Goal: Communication & Community: Ask a question

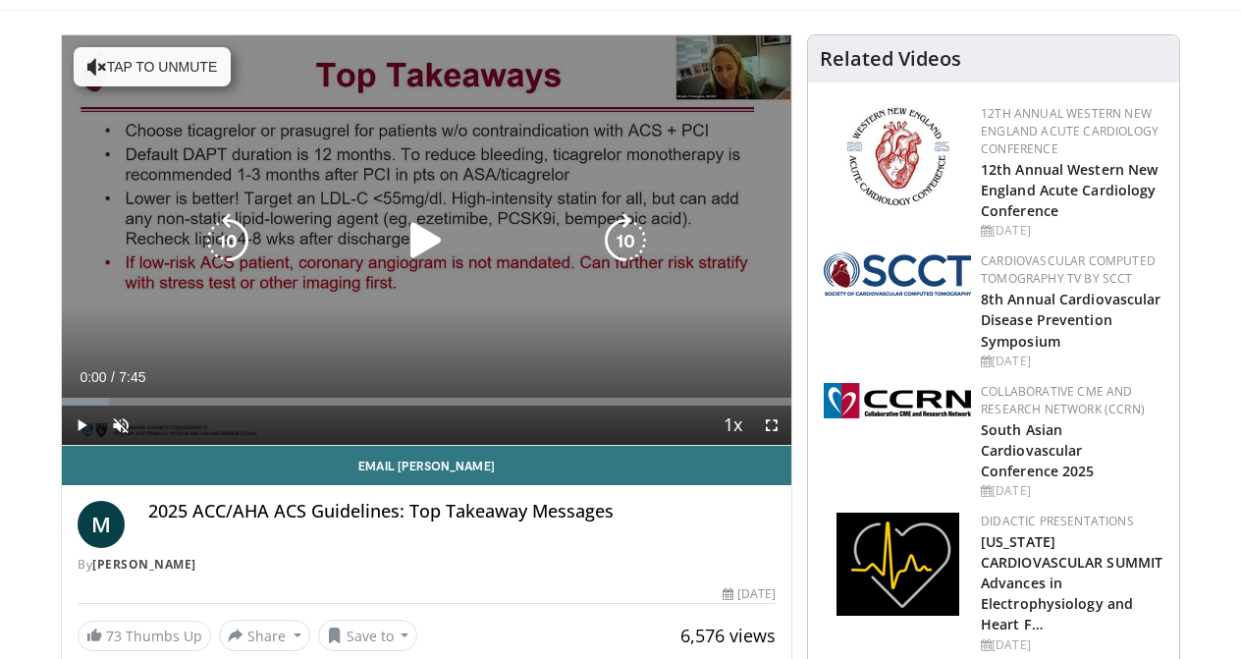
scroll to position [24, 0]
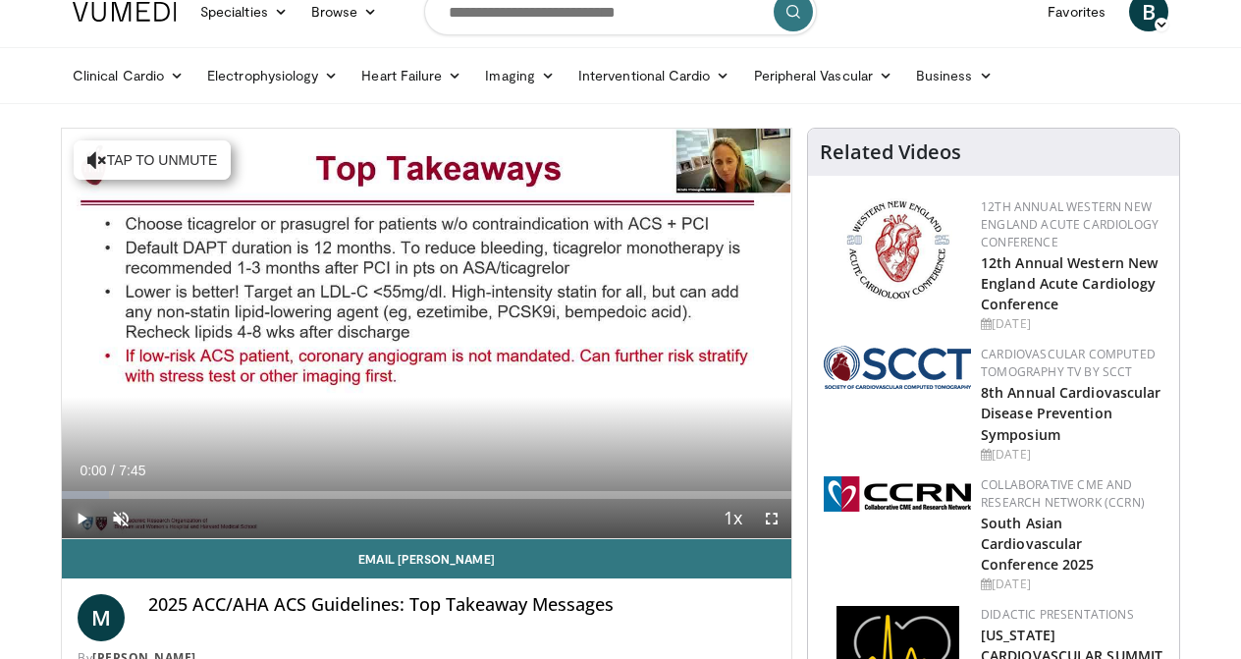
click at [62, 538] on span "Video Player" at bounding box center [81, 518] width 39 height 39
click at [101, 538] on span "Video Player" at bounding box center [120, 518] width 39 height 39
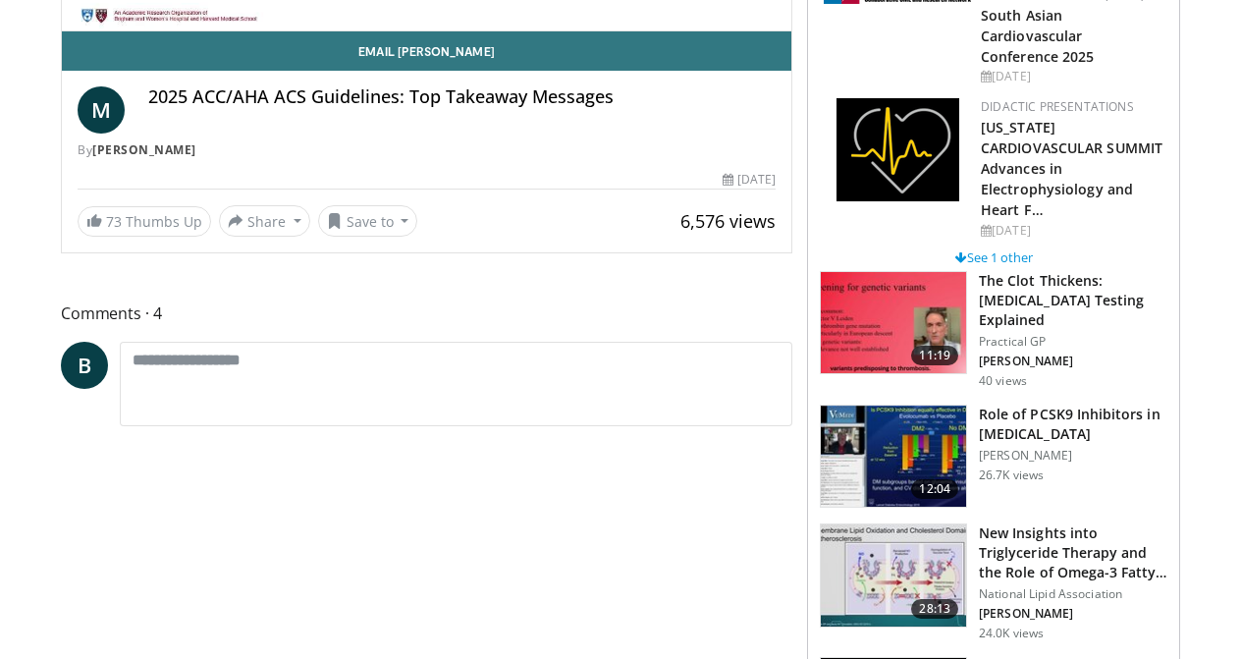
scroll to position [401, 0]
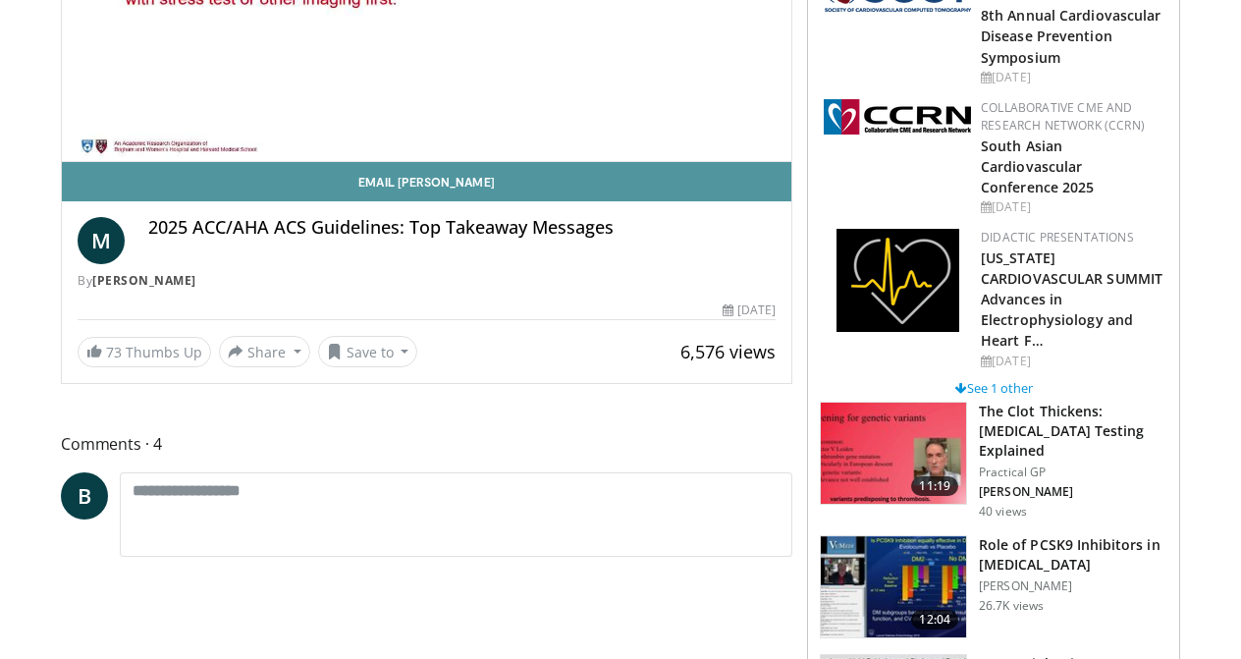
click at [214, 201] on link "Email [PERSON_NAME]" at bounding box center [427, 181] width 730 height 39
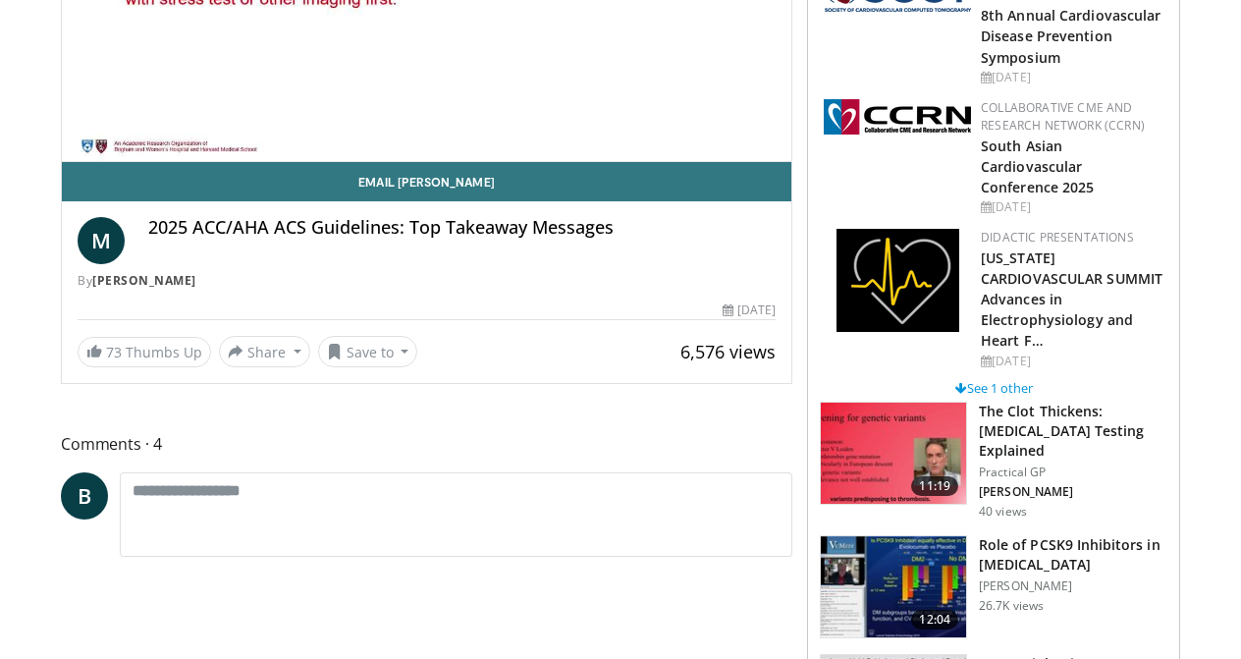
scroll to position [114, 0]
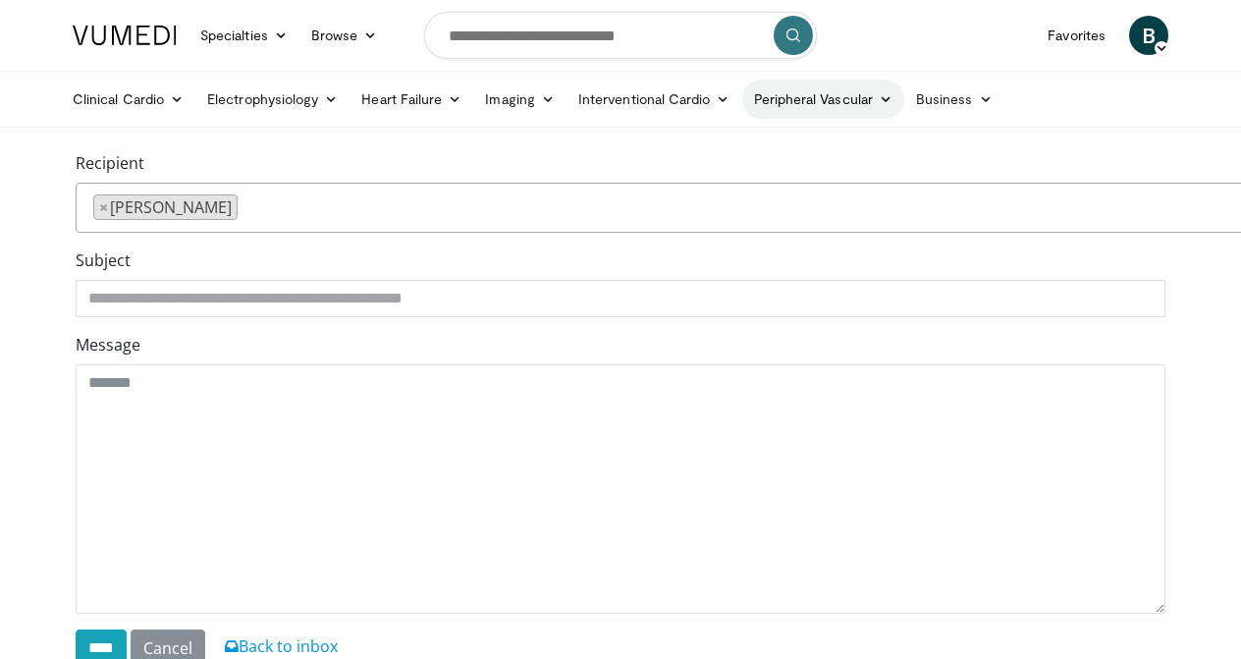
click at [769, 103] on link "Peripheral Vascular" at bounding box center [823, 99] width 162 height 39
click at [80, 345] on label "Message" at bounding box center [108, 345] width 65 height 24
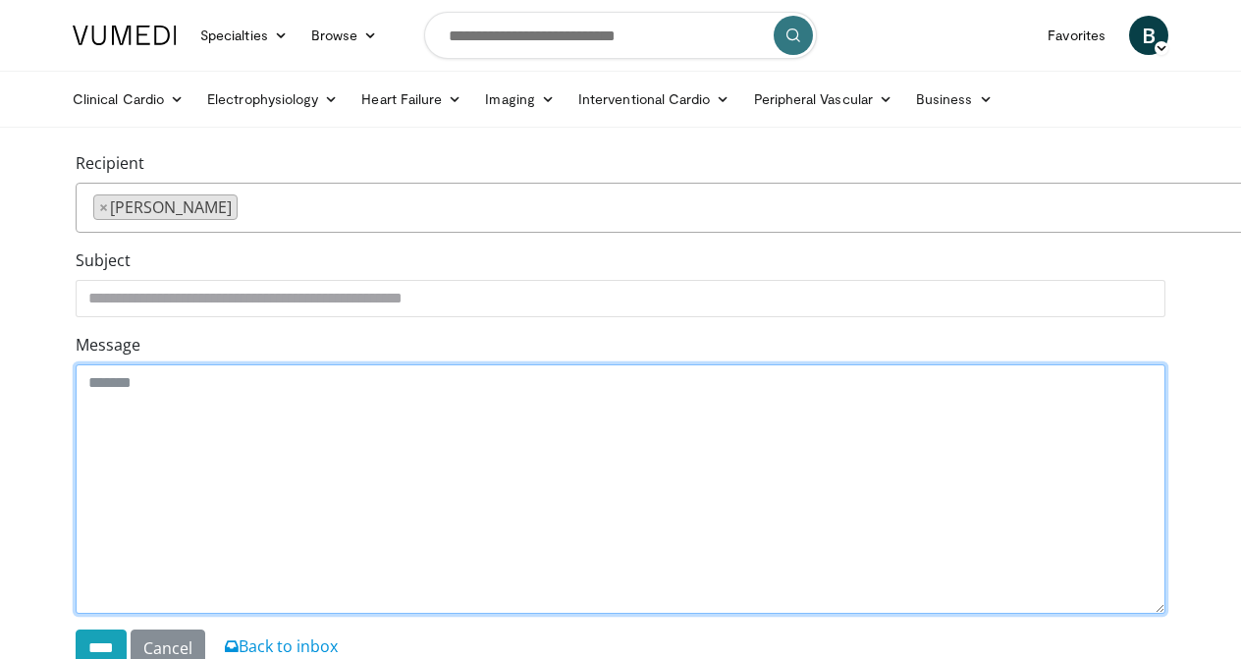
click at [80, 364] on textarea "Message" at bounding box center [621, 488] width 1090 height 249
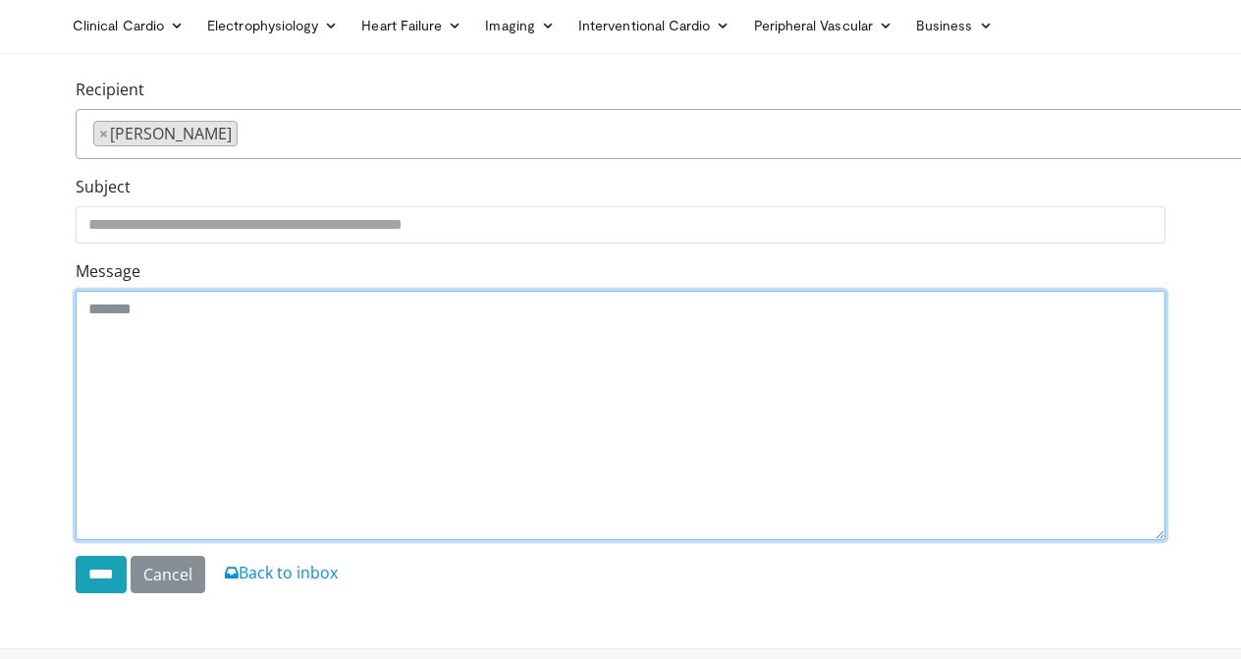
scroll to position [200, 0]
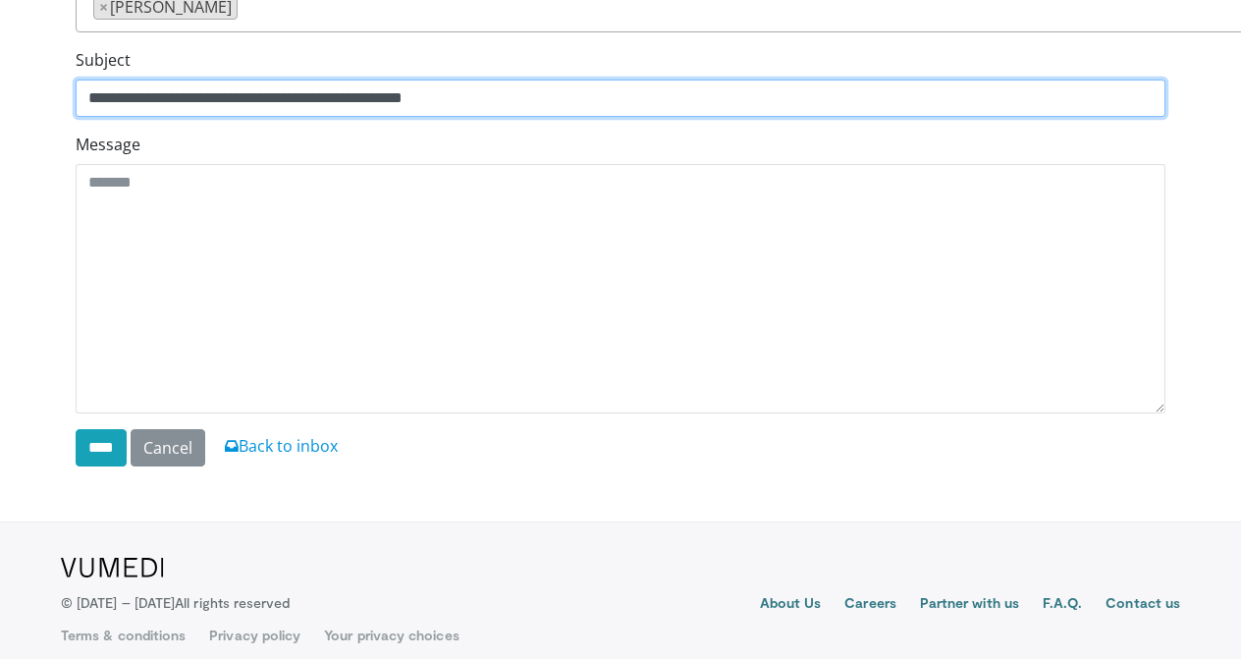
click at [234, 103] on input "**********" at bounding box center [621, 98] width 1090 height 37
click at [234, 102] on input "**********" at bounding box center [621, 98] width 1090 height 37
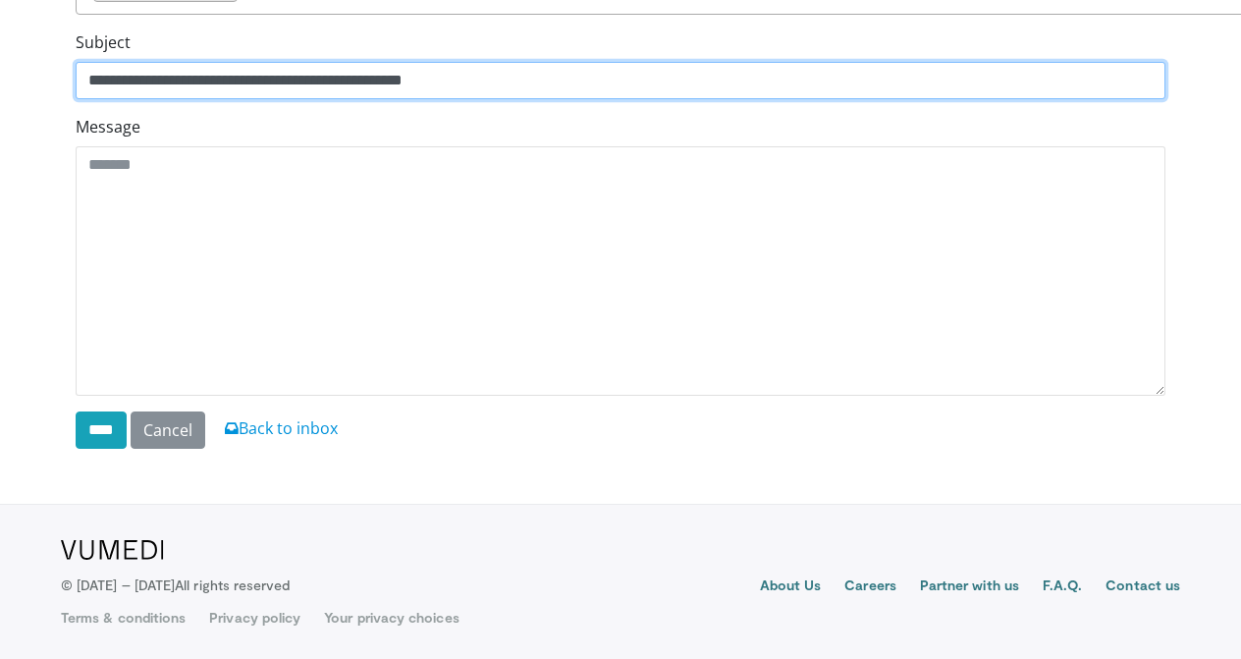
scroll to position [234, 0]
